Goal: Browse casually

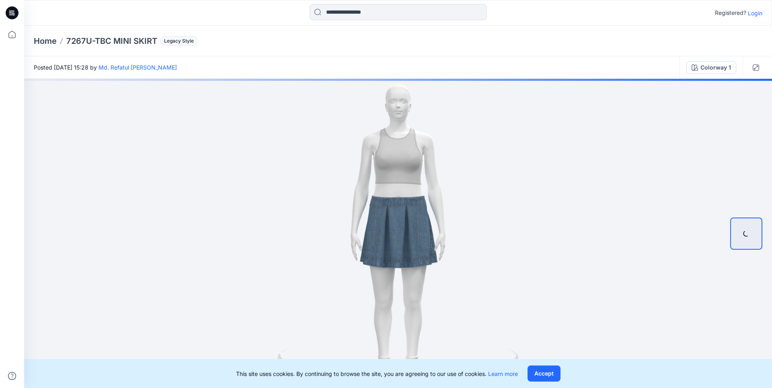
click at [546, 385] on div "This site uses cookies. By continuing to browse the site, you are agreeing to o…" at bounding box center [398, 373] width 748 height 29
click at [544, 374] on button "Accept" at bounding box center [543, 373] width 33 height 16
